Goal: Information Seeking & Learning: Check status

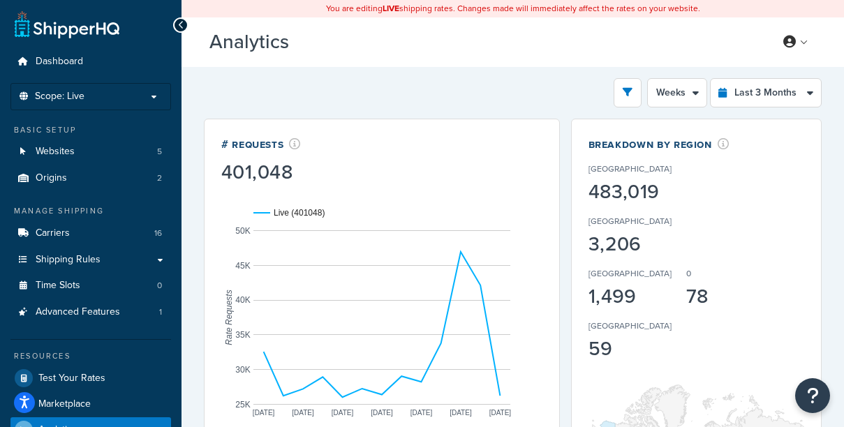
select select "1w"
select select "last_3_months"
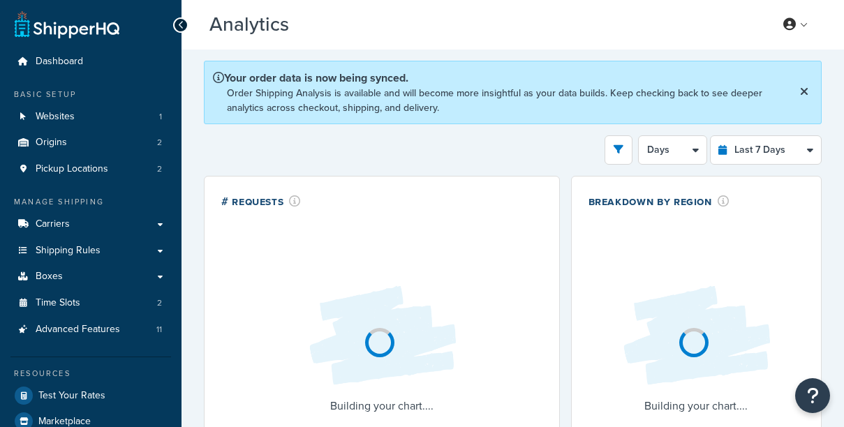
select select "last_7_days"
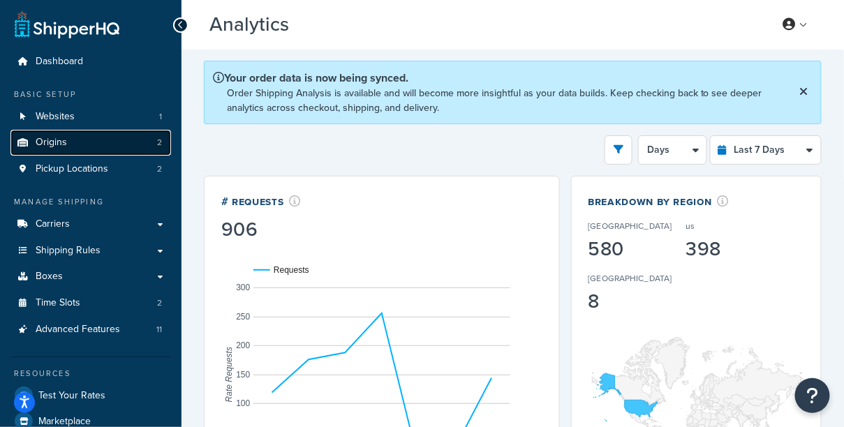
click at [86, 152] on link "Origins 2" at bounding box center [90, 143] width 161 height 26
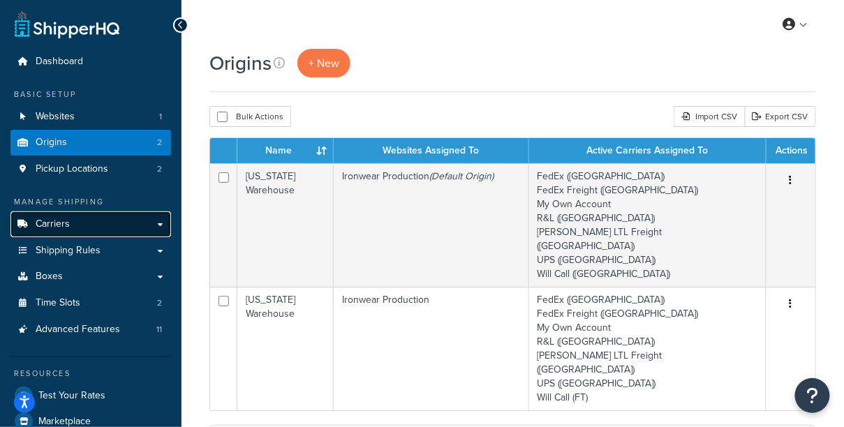
click at [105, 233] on link "Carriers" at bounding box center [90, 225] width 161 height 26
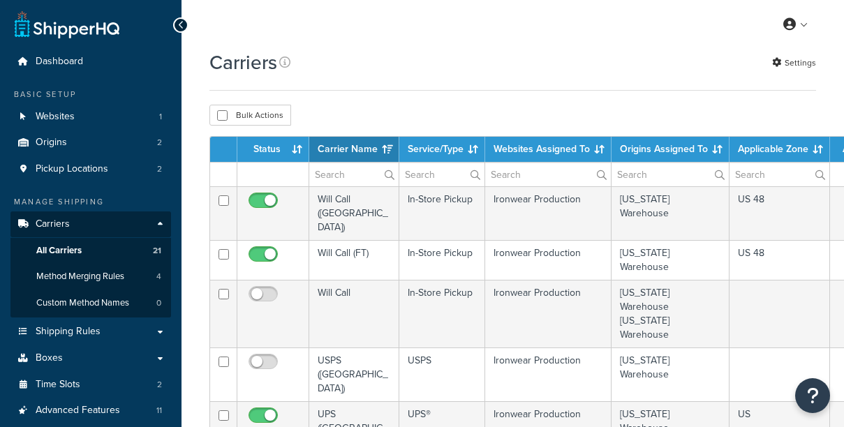
select select "15"
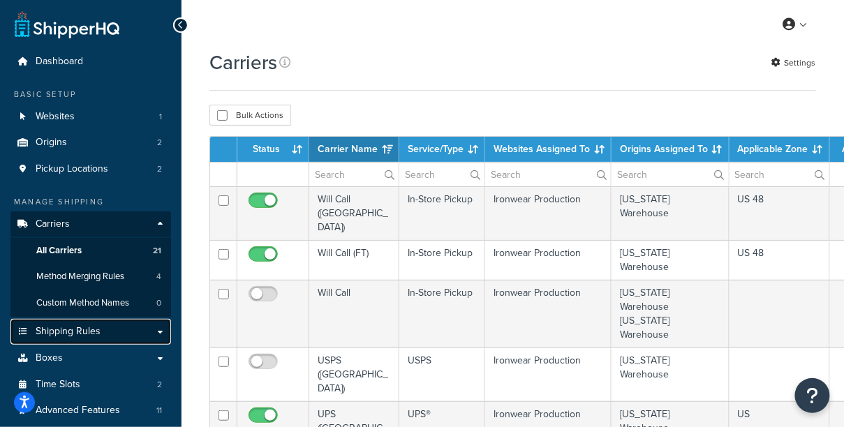
click at [94, 332] on span "Shipping Rules" at bounding box center [68, 332] width 65 height 12
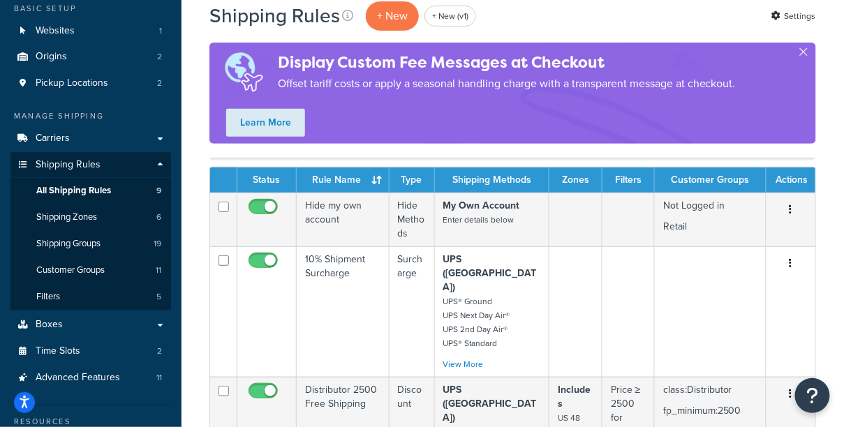
scroll to position [99, 0]
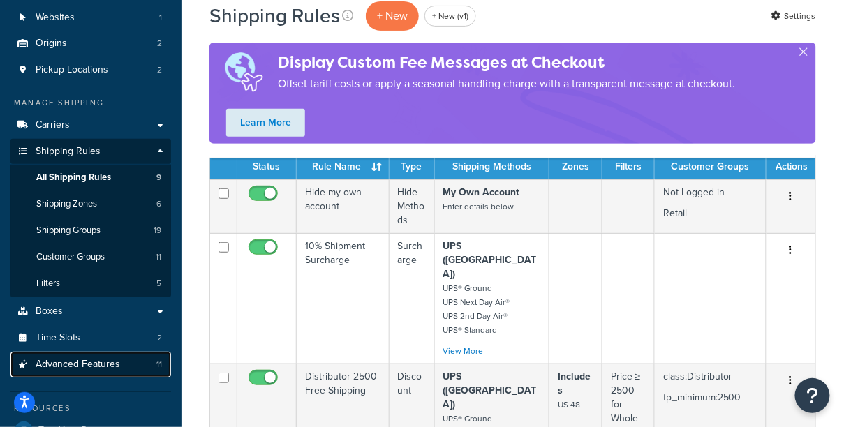
click at [107, 369] on span "Advanced Features" at bounding box center [78, 365] width 84 height 12
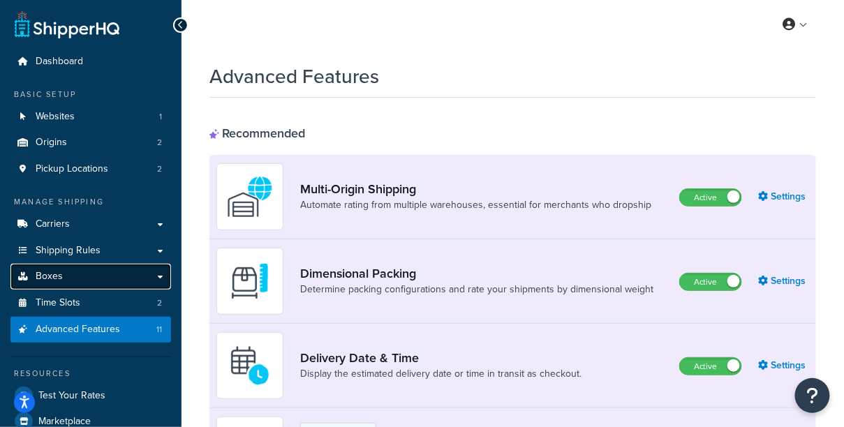
click at [114, 282] on link "Boxes" at bounding box center [90, 277] width 161 height 26
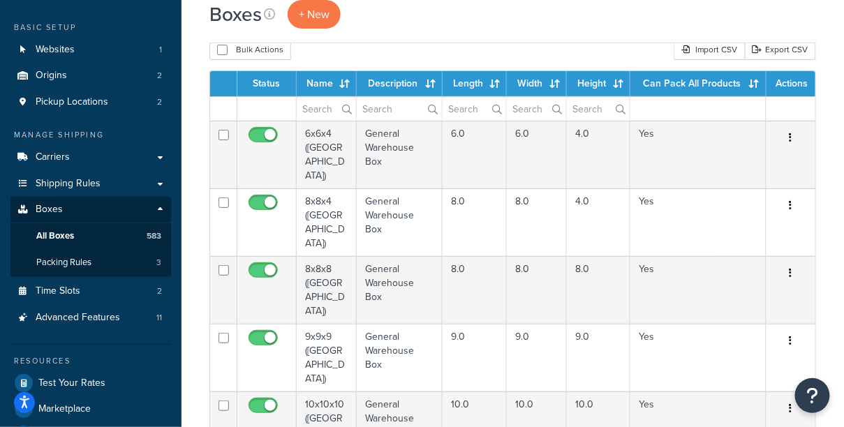
scroll to position [140, 0]
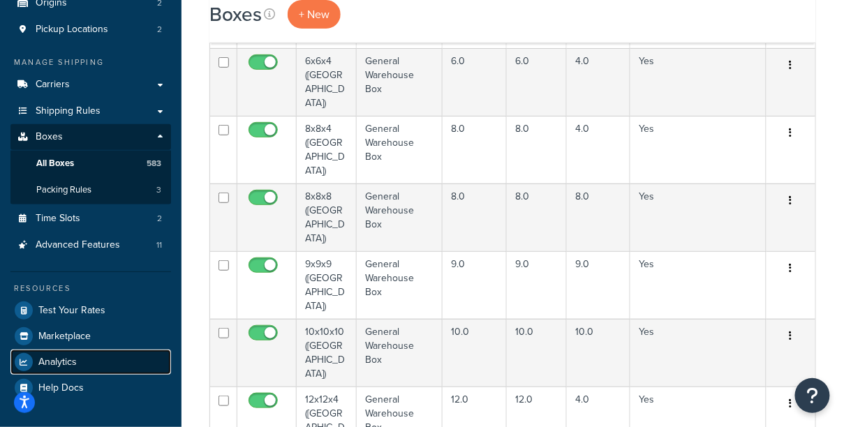
click at [101, 358] on link "Analytics" at bounding box center [90, 362] width 161 height 25
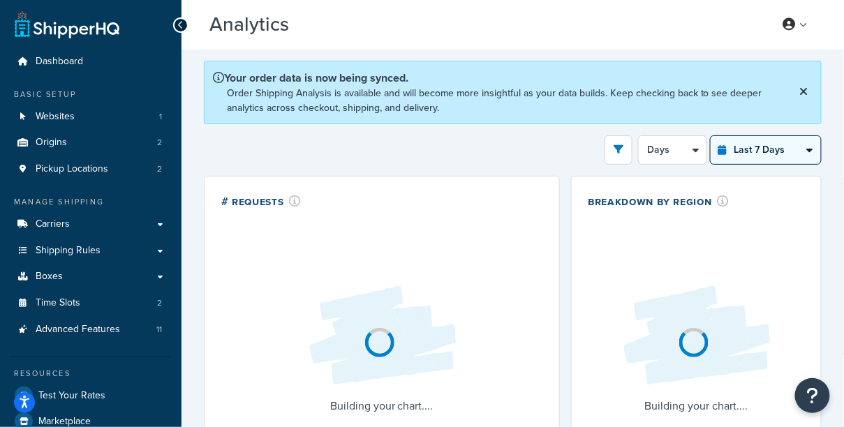
click at [729, 162] on div "Last 7 Days Select a time period Last 24 Hours Last 7 Days Last 30 Days Last 3 …" at bounding box center [766, 149] width 112 height 29
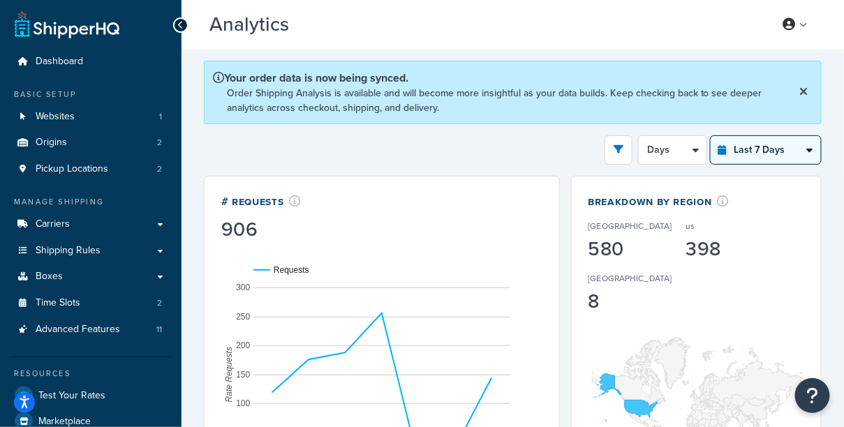
click at [733, 160] on select "Last 24 Hours Last 7 Days Last 30 Days Last 3 Months Last 6 Months Last 12 Mont…" at bounding box center [766, 150] width 110 height 28
select select "last_year"
click at [712, 136] on select "Last 24 Hours Last 7 Days Last 30 Days Last 3 Months Last 6 Months Last 12 Mont…" at bounding box center [766, 150] width 110 height 28
select select "1M"
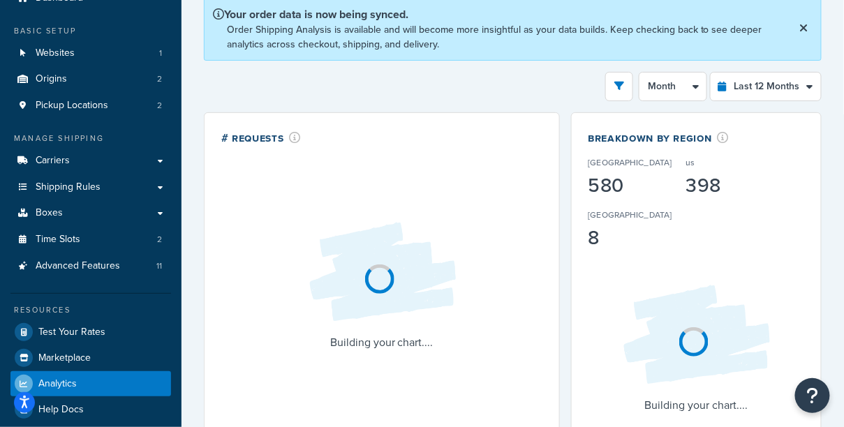
scroll to position [75, 0]
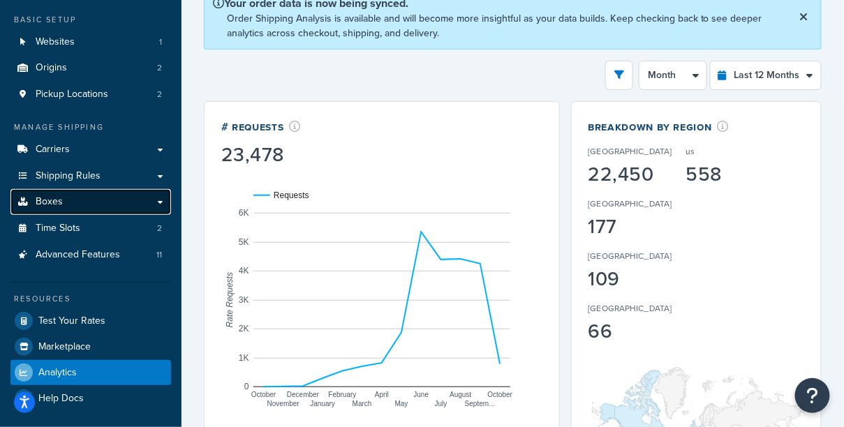
click at [82, 207] on link "Boxes" at bounding box center [90, 202] width 161 height 26
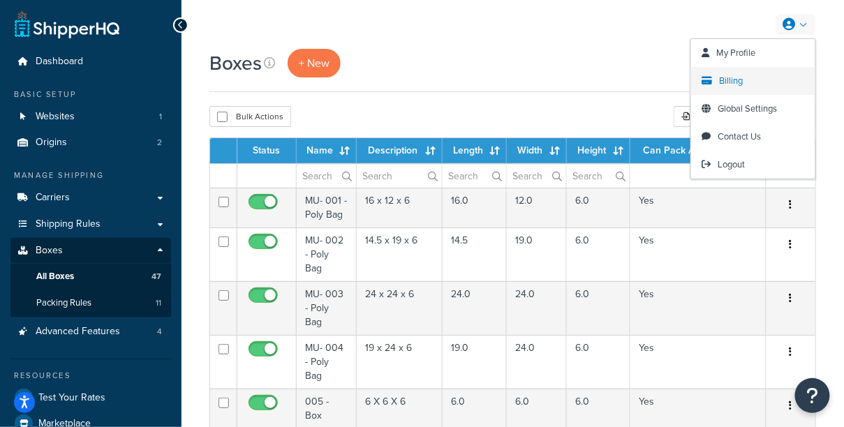
click at [744, 80] on span "Billing" at bounding box center [732, 80] width 24 height 13
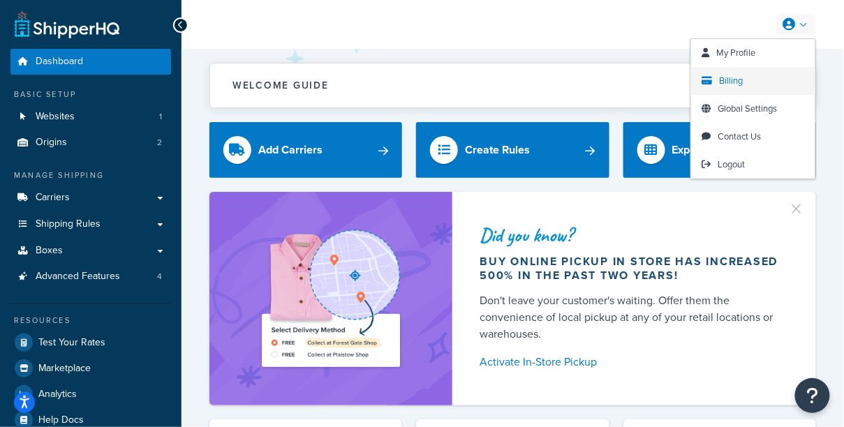
click at [740, 86] on span "Billing" at bounding box center [732, 80] width 24 height 13
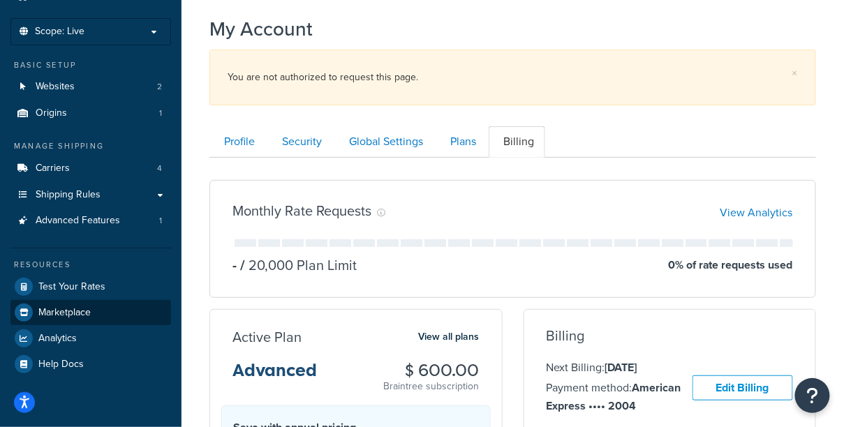
scroll to position [75, 0]
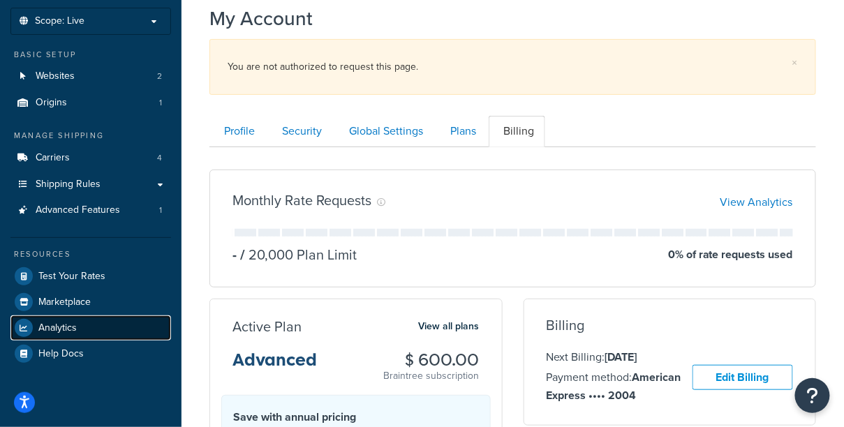
click at [82, 326] on link "Analytics" at bounding box center [90, 328] width 161 height 25
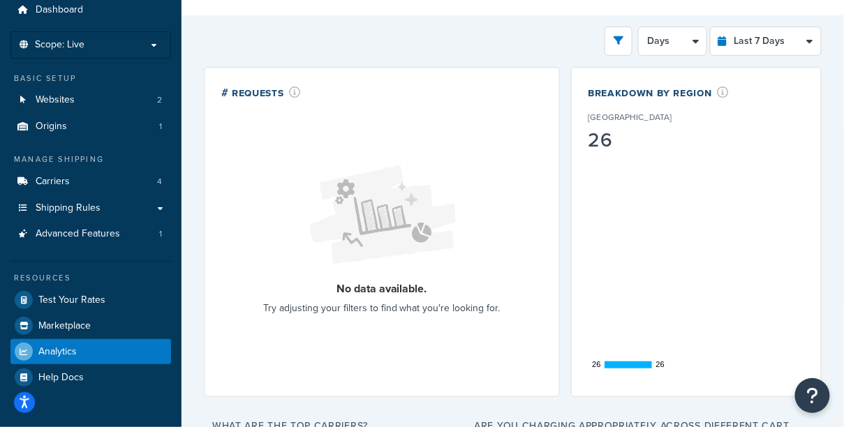
scroll to position [51, 0]
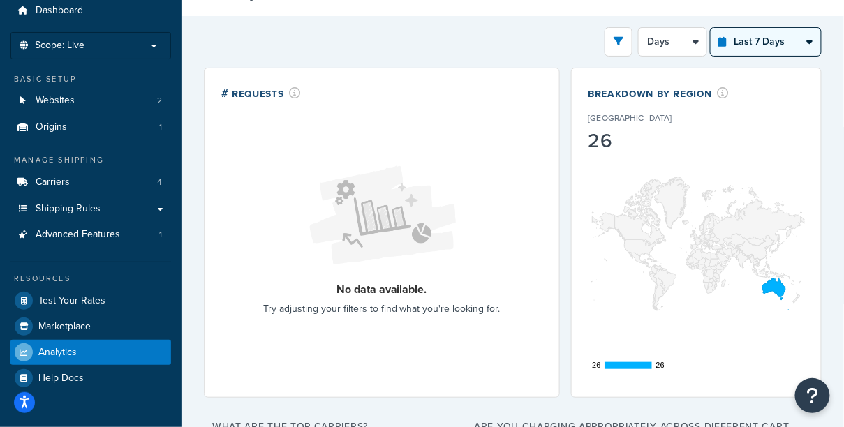
click at [780, 45] on select "Last 24 Hours Last 7 Days Last 30 Days Last 3 Months Last 6 Months Last 12 Mont…" at bounding box center [766, 42] width 110 height 28
select select "last_30_days"
click at [712, 28] on select "Last 24 Hours Last 7 Days Last 30 Days Last 3 Months Last 6 Months Last 12 Mont…" at bounding box center [766, 42] width 110 height 28
select select "5d"
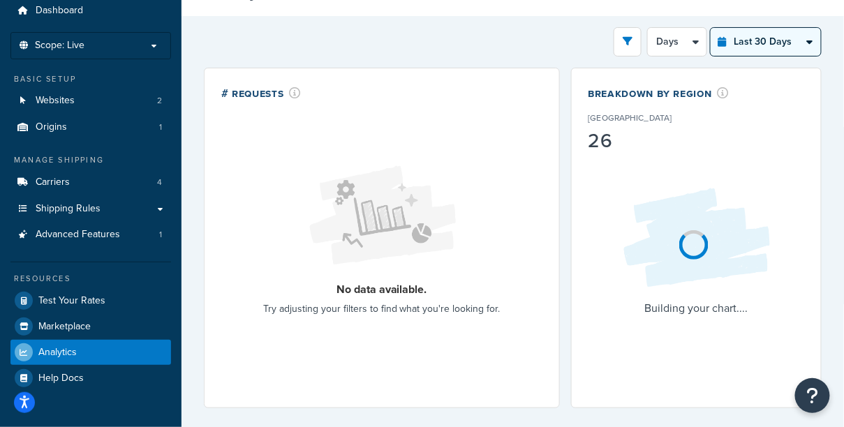
click at [779, 42] on select "Last 24 Hours Last 7 Days Last 30 Days Last 3 Months Last 6 Months Last 12 Mont…" at bounding box center [766, 42] width 110 height 28
select select "last_3_months"
click at [712, 28] on select "Last 24 Hours Last 7 Days Last 30 Days Last 3 Months Last 6 Months Last 12 Mont…" at bounding box center [766, 42] width 110 height 28
select select "1w"
click at [755, 36] on select "Last 24 Hours Last 7 Days Last 30 Days Last 3 Months Last 6 Months Last 12 Mont…" at bounding box center [766, 42] width 110 height 28
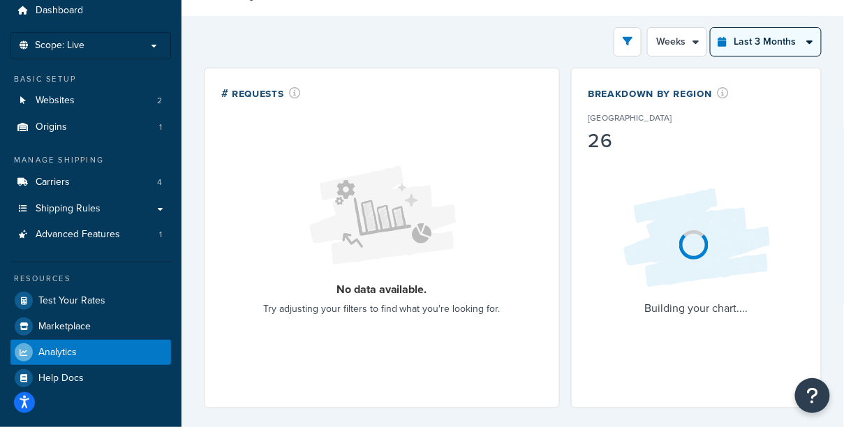
click at [712, 28] on select "Last 24 Hours Last 7 Days Last 30 Days Last 3 Months Last 6 Months Last 12 Mont…" at bounding box center [766, 42] width 110 height 28
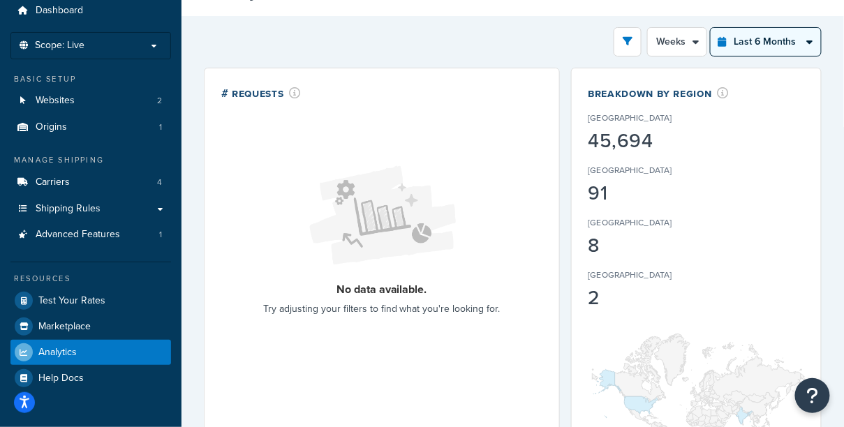
click at [748, 32] on select "Last 24 Hours Last 7 Days Last 30 Days Last 3 Months Last 6 Months Last 12 Mont…" at bounding box center [766, 42] width 110 height 28
select select "last_year"
click at [712, 28] on select "Last 24 Hours Last 7 Days Last 30 Days Last 3 Months Last 6 Months Last 12 Mont…" at bounding box center [766, 42] width 110 height 28
select select "1M"
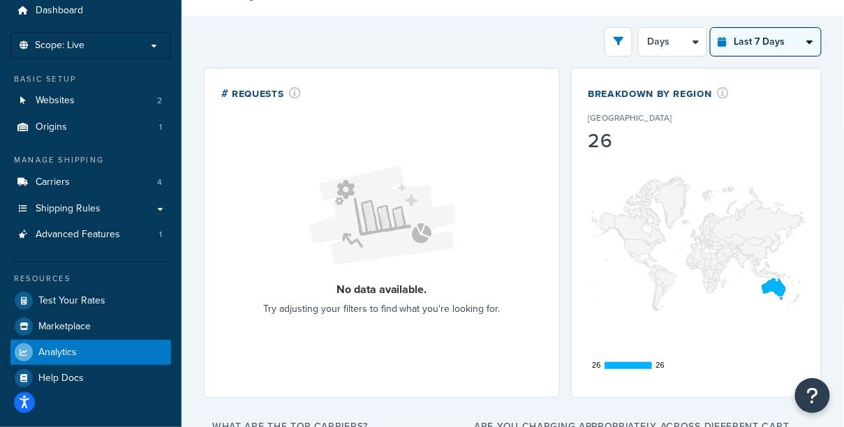
click at [775, 37] on select "Last 24 Hours Last 7 Days Last 30 Days Last 3 Months Last 6 Months Last 12 Mont…" at bounding box center [766, 42] width 110 height 28
select select "last_30_days"
click at [712, 28] on select "Last 24 Hours Last 7 Days Last 30 Days Last 3 Months Last 6 Months Last 12 Mont…" at bounding box center [766, 42] width 110 height 28
select select "5d"
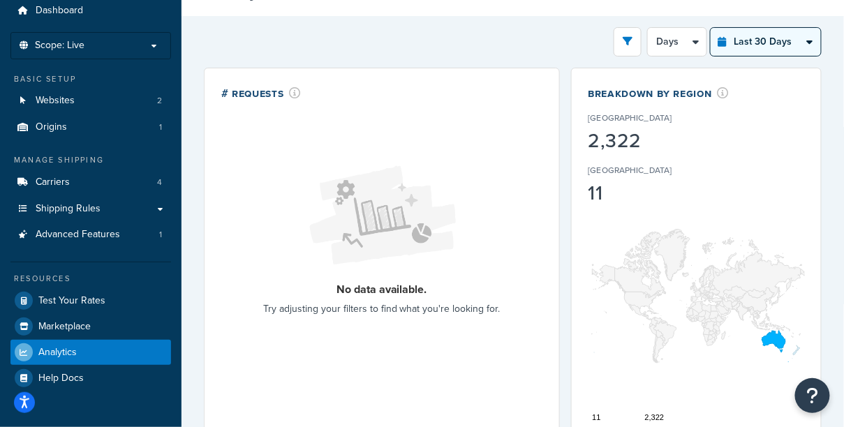
click at [782, 40] on select "Last 24 Hours Last 7 Days Last 30 Days Last 3 Months Last 6 Months Last 12 Mont…" at bounding box center [766, 42] width 110 height 28
select select "last_7_days"
click at [712, 28] on select "Last 24 Hours Last 7 Days Last 30 Days Last 3 Months Last 6 Months Last 12 Mont…" at bounding box center [766, 42] width 110 height 28
select select "1d"
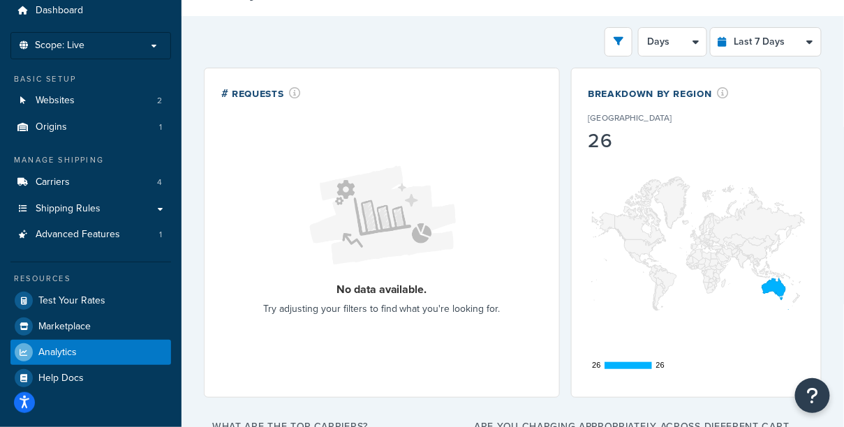
click at [600, 34] on div "Filters Website Ironedge dev Ironedge nex live Destination United States United…" at bounding box center [513, 41] width 618 height 29
click at [626, 39] on button "open filter drawer" at bounding box center [619, 41] width 28 height 29
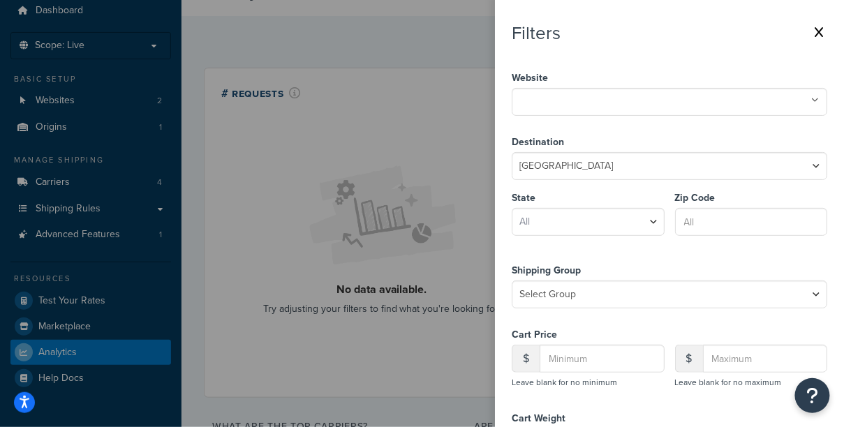
click at [820, 34] on icon at bounding box center [819, 32] width 8 height 11
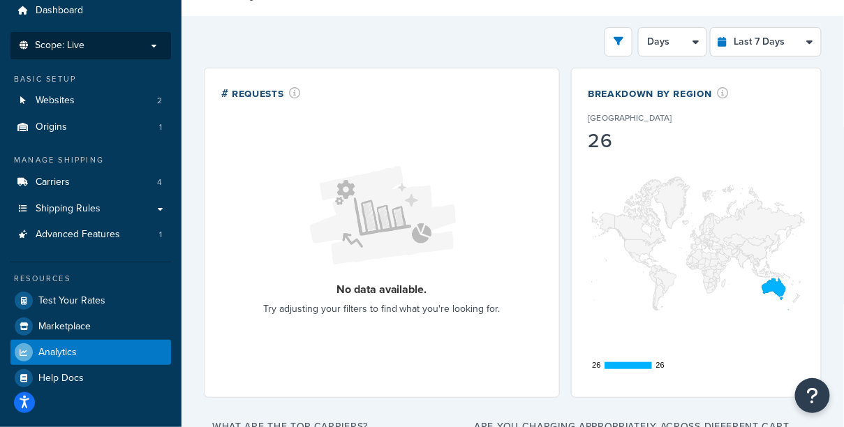
click at [121, 45] on p "Scope: Live" at bounding box center [91, 46] width 148 height 12
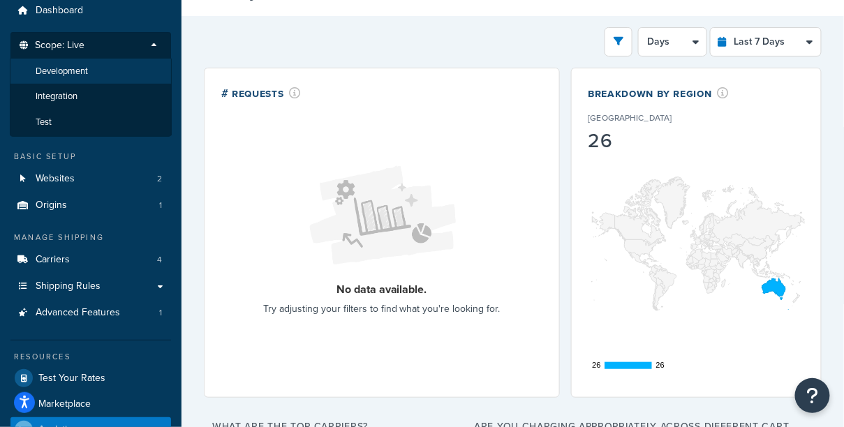
click at [112, 77] on li "Development" at bounding box center [91, 72] width 162 height 26
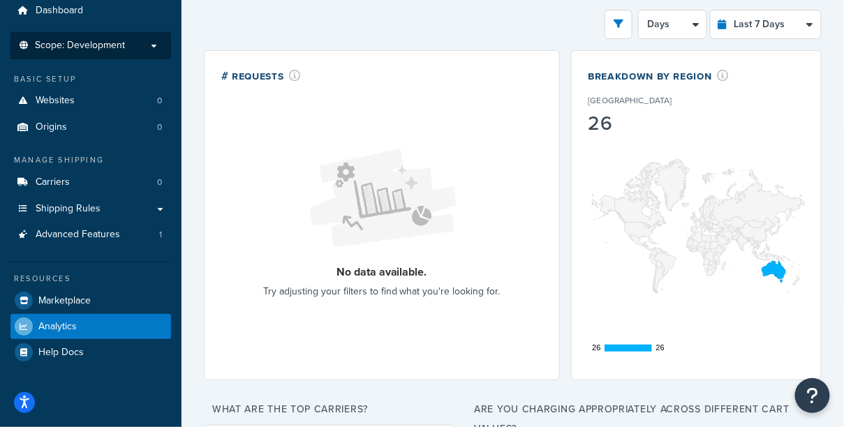
click at [158, 45] on p "Scope: Development" at bounding box center [91, 46] width 148 height 12
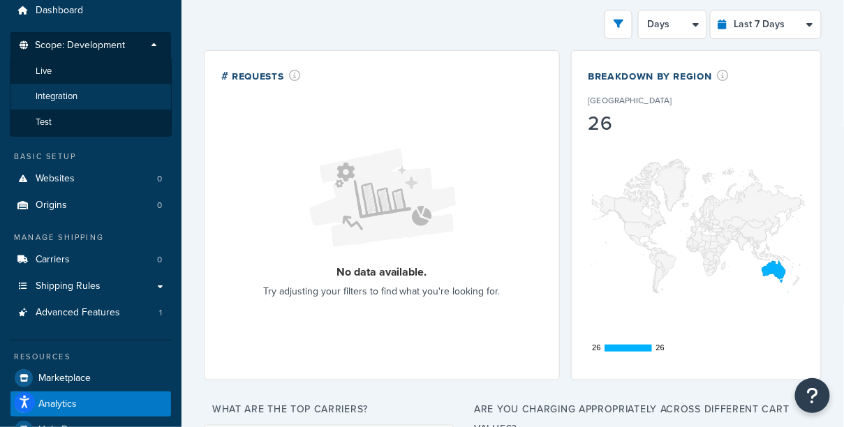
click at [133, 91] on li "Integration" at bounding box center [91, 97] width 162 height 26
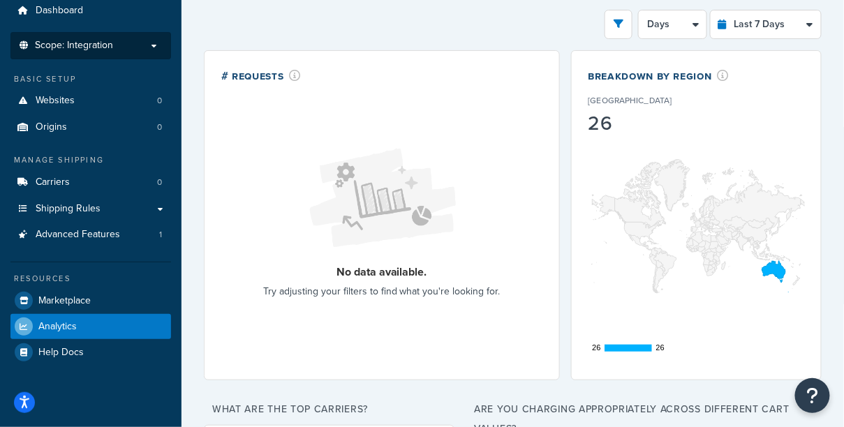
click at [153, 44] on p "Scope: Integration" at bounding box center [91, 46] width 148 height 12
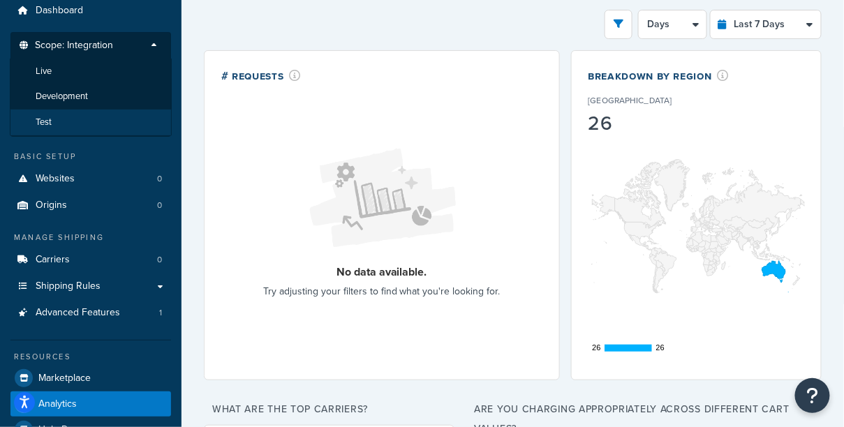
click at [118, 118] on li "Test" at bounding box center [91, 123] width 162 height 26
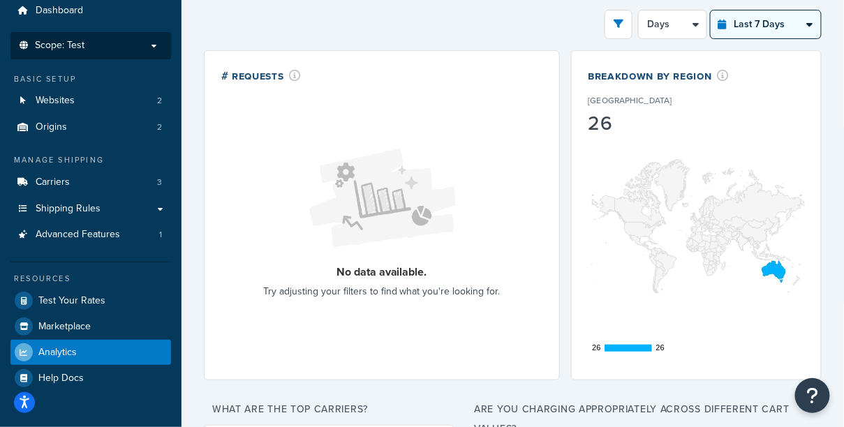
click at [723, 22] on select "Last 24 Hours Last 7 Days Last 30 Days Last 3 Months Last 6 Months Last 12 Mont…" at bounding box center [766, 24] width 110 height 28
select select "last_24_hours"
click at [712, 10] on select "Last 24 Hours Last 7 Days Last 30 Days Last 3 Months Last 6 Months Last 12 Mont…" at bounding box center [766, 24] width 110 height 28
select select "1h"
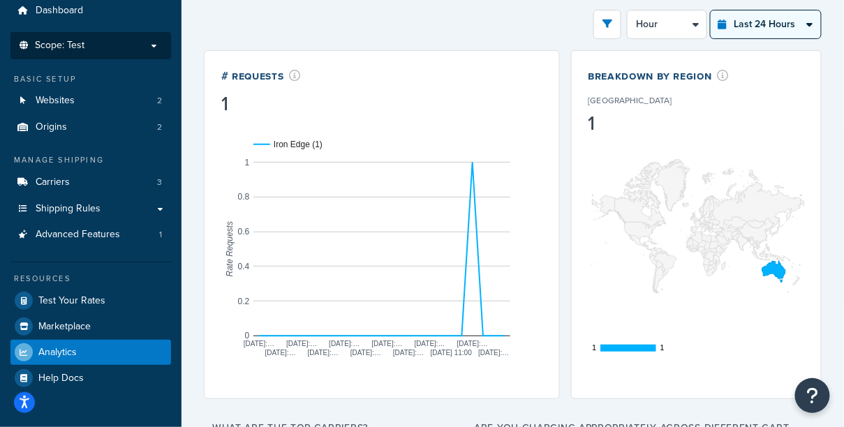
click at [735, 30] on select "Last 24 Hours Last 7 Days Last 30 Days Last 3 Months Last 6 Months Last 12 Mont…" at bounding box center [766, 24] width 110 height 28
select select "last_7_days"
click at [712, 10] on select "Last 24 Hours Last 7 Days Last 30 Days Last 3 Months Last 6 Months Last 12 Mont…" at bounding box center [766, 24] width 110 height 28
select select "1d"
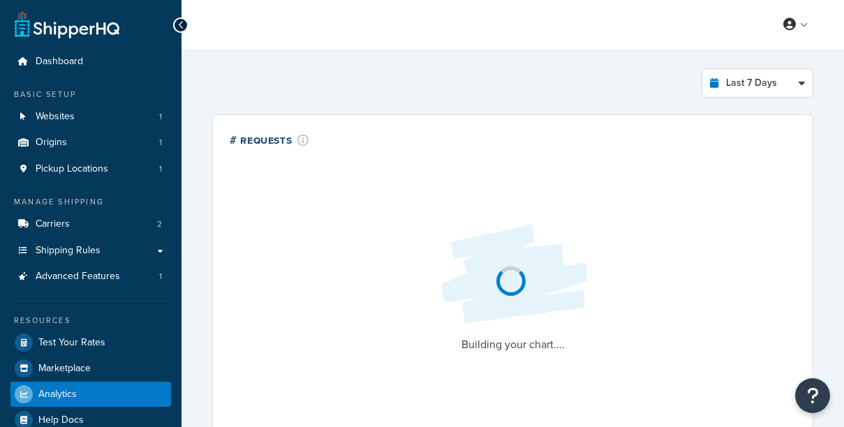
select select "last_7_days"
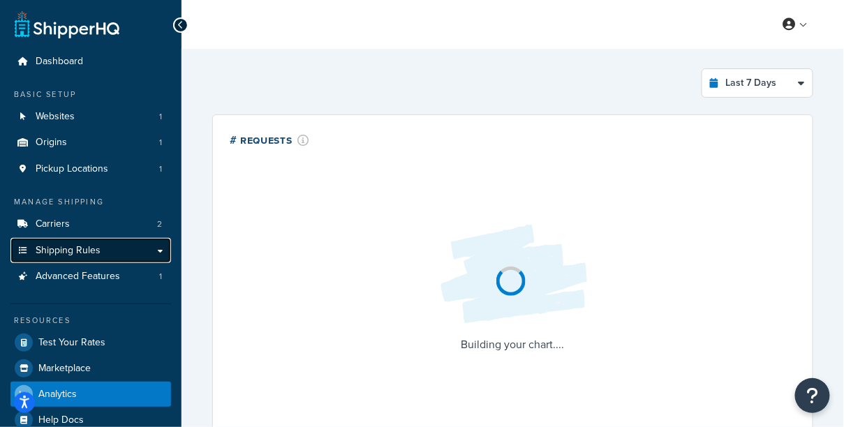
click at [105, 251] on link "Shipping Rules" at bounding box center [90, 251] width 161 height 26
